Goal: Use online tool/utility: Utilize a website feature to perform a specific function

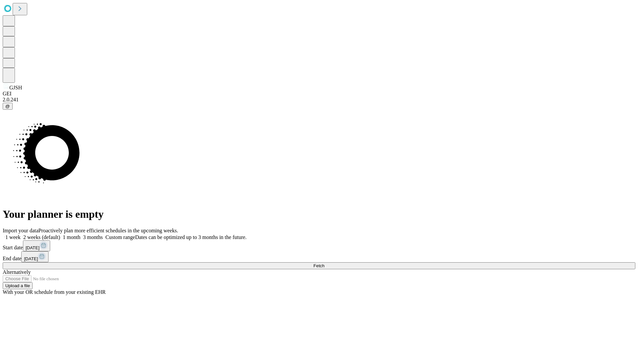
click at [324, 263] on span "Fetch" at bounding box center [318, 265] width 11 height 5
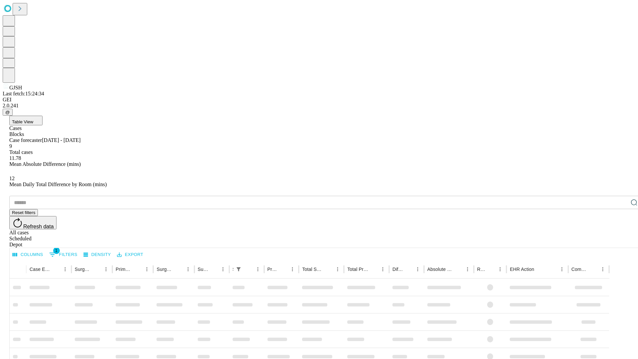
click at [33, 119] on span "Table View" at bounding box center [22, 121] width 21 height 5
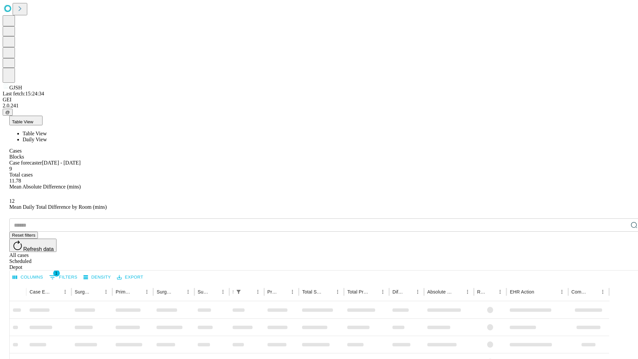
click at [47, 137] on span "Daily View" at bounding box center [35, 140] width 24 height 6
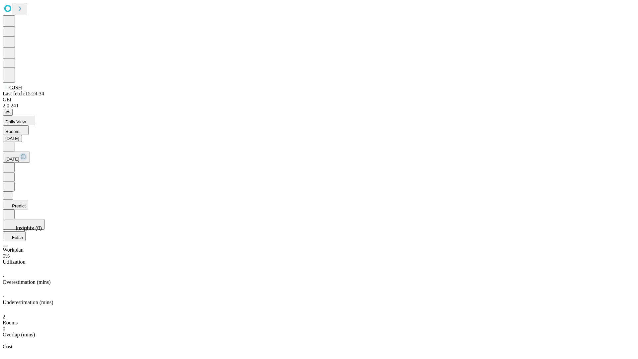
click at [28, 200] on button "Predict" at bounding box center [16, 205] width 26 height 10
